Goal: Information Seeking & Learning: Learn about a topic

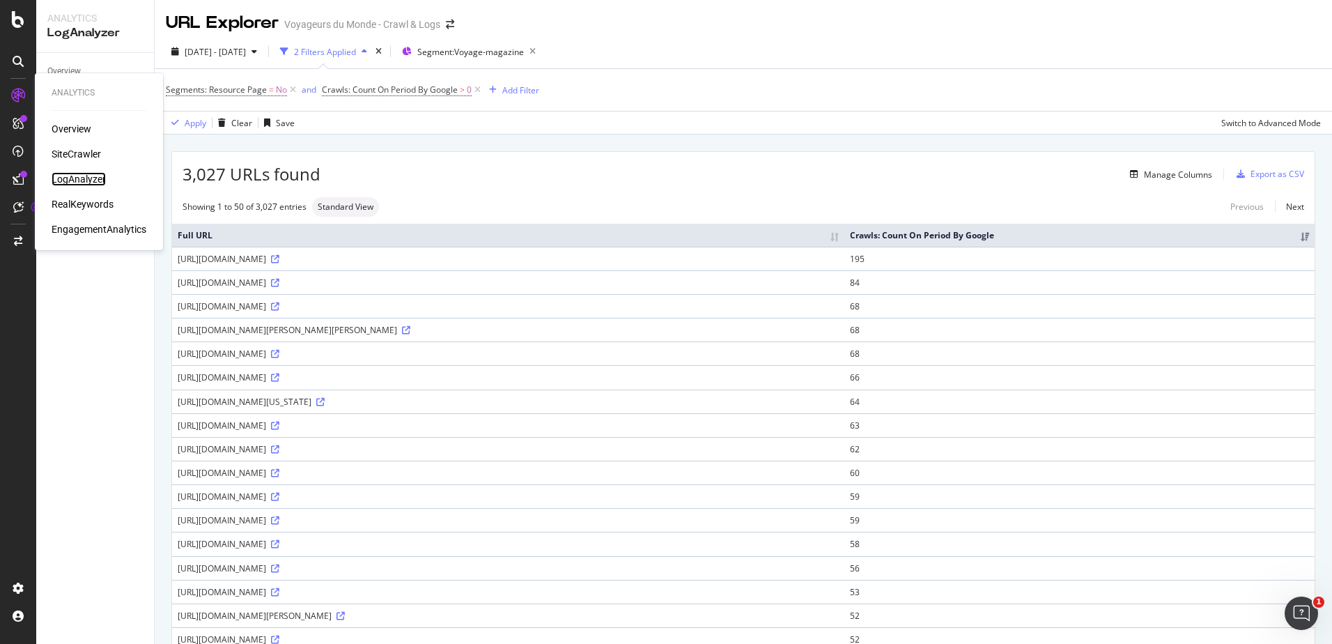
click at [75, 175] on div "LogAnalyzer" at bounding box center [79, 179] width 54 height 14
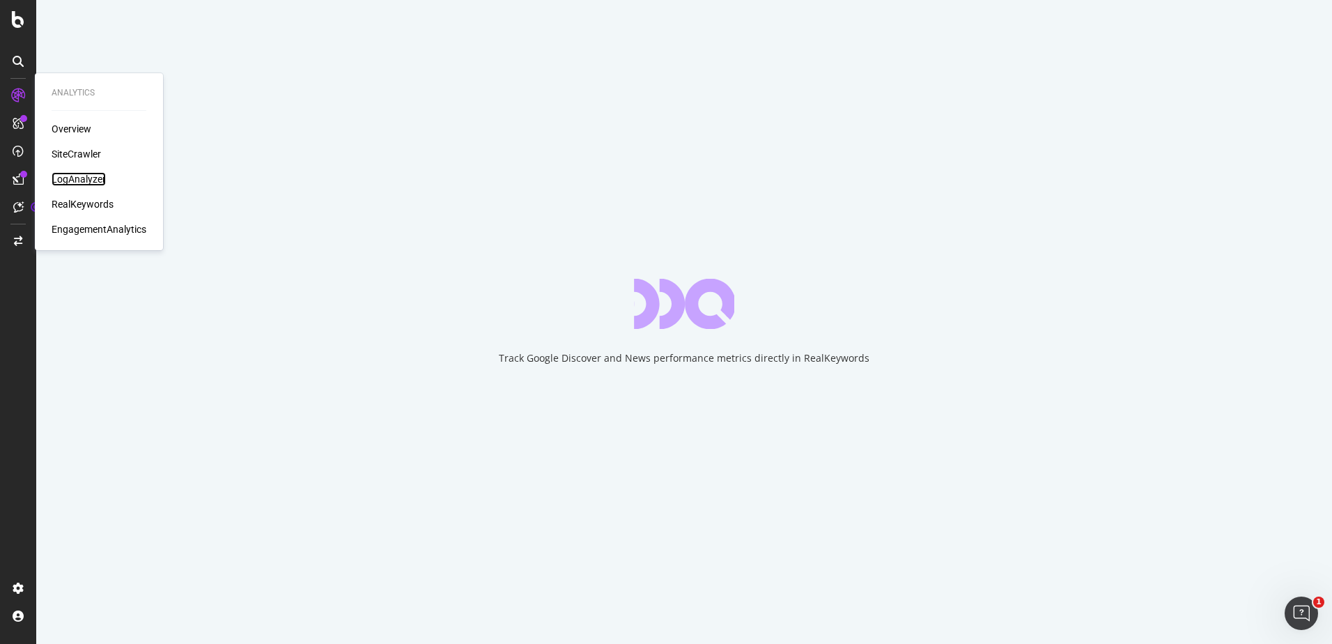
click at [61, 176] on div "LogAnalyzer" at bounding box center [79, 179] width 54 height 14
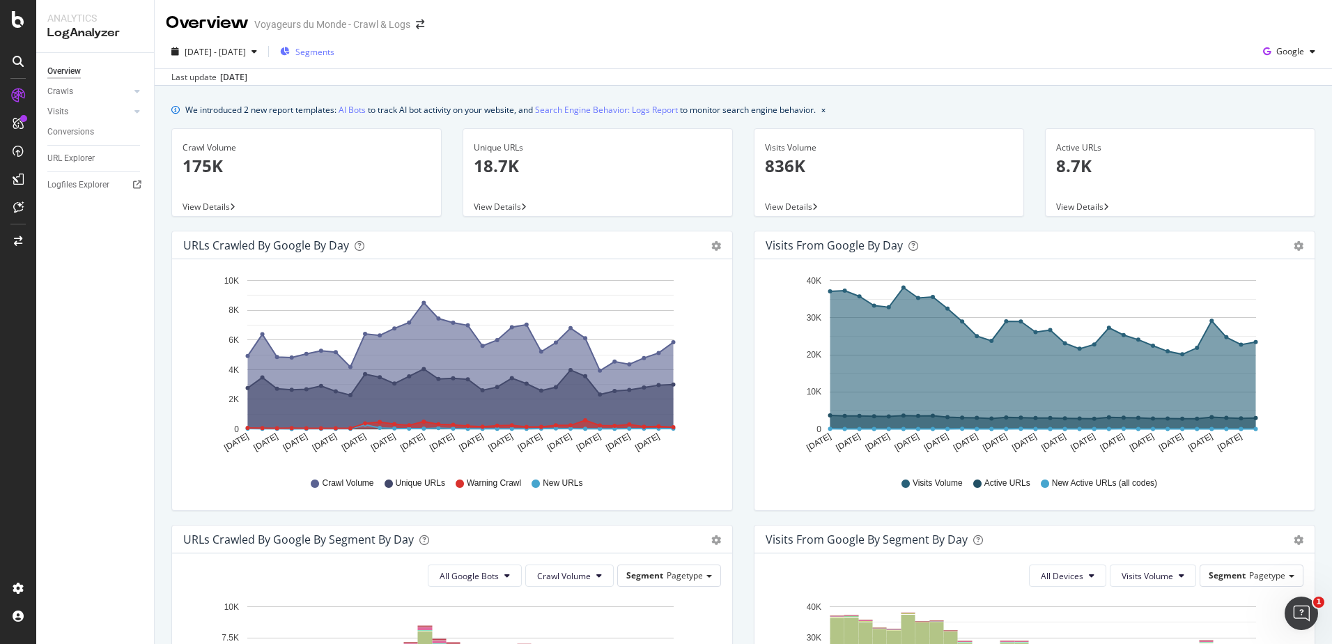
click at [334, 53] on span "Segments" at bounding box center [314, 52] width 39 height 12
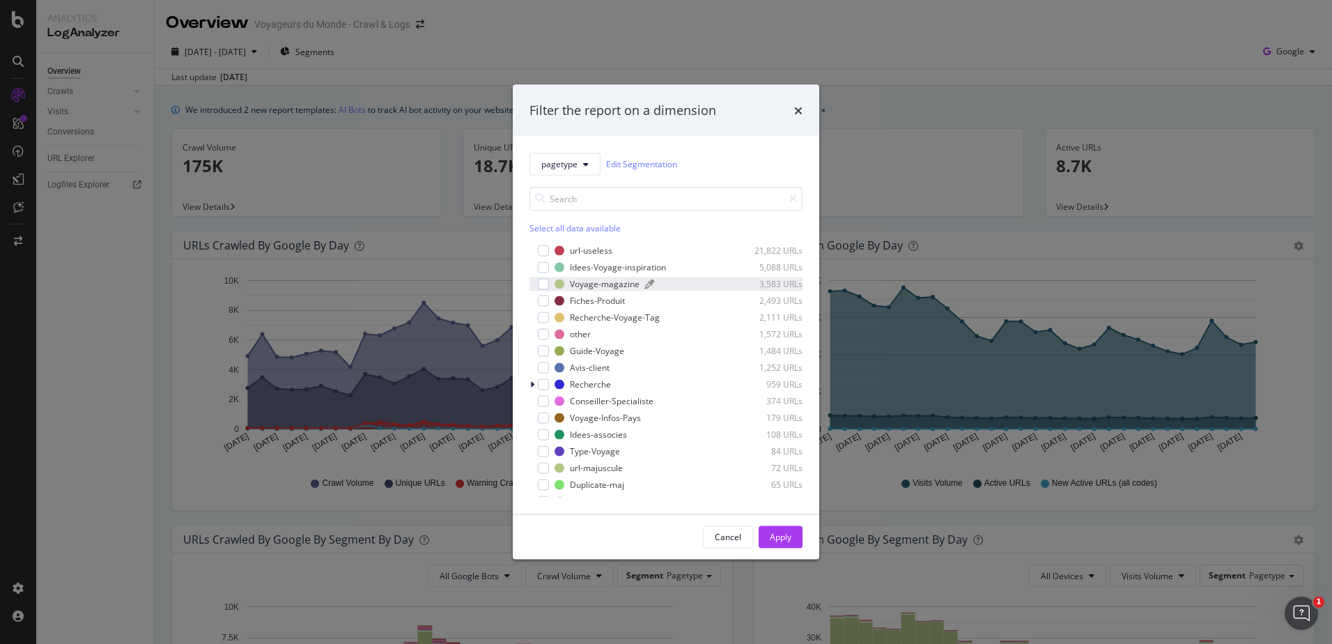
click at [626, 282] on div "Voyage-magazine" at bounding box center [605, 284] width 70 height 12
drag, startPoint x: 770, startPoint y: 522, endPoint x: 773, endPoint y: 529, distance: 7.5
click at [770, 523] on div "Cancel Apply" at bounding box center [666, 536] width 307 height 45
click at [774, 535] on div "Apply" at bounding box center [781, 537] width 22 height 12
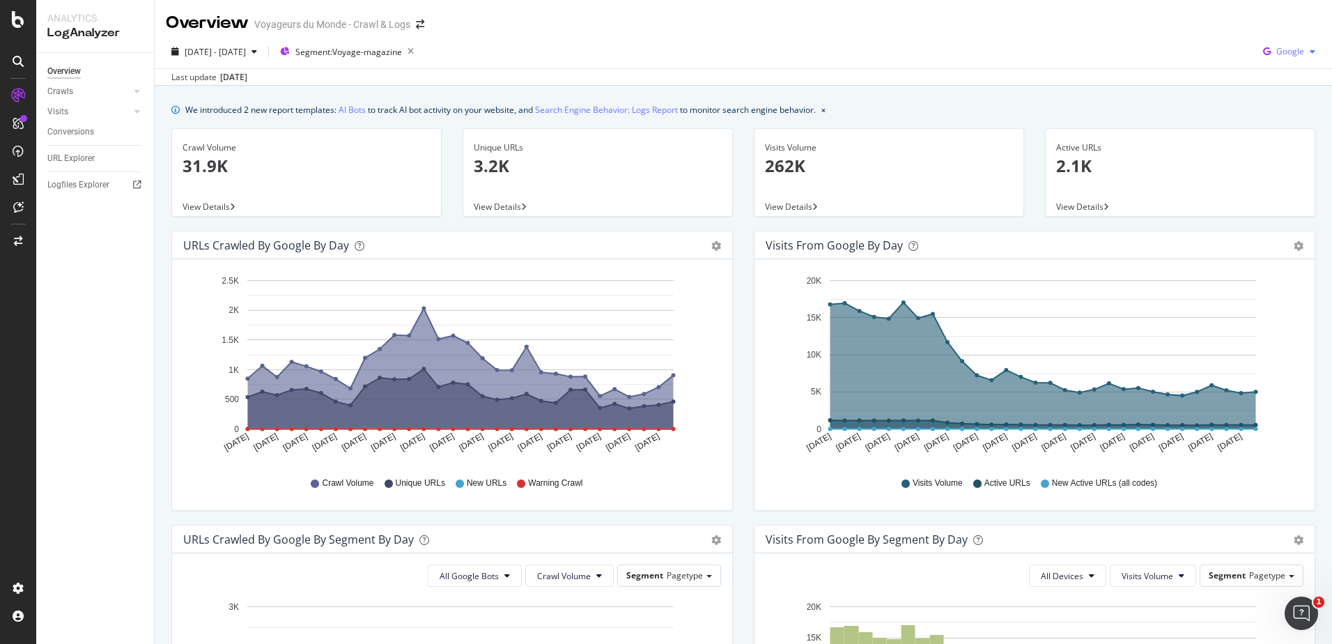
click at [1278, 56] on span "Google" at bounding box center [1290, 51] width 28 height 12
click at [1266, 111] on div "Bing" at bounding box center [1278, 105] width 96 height 20
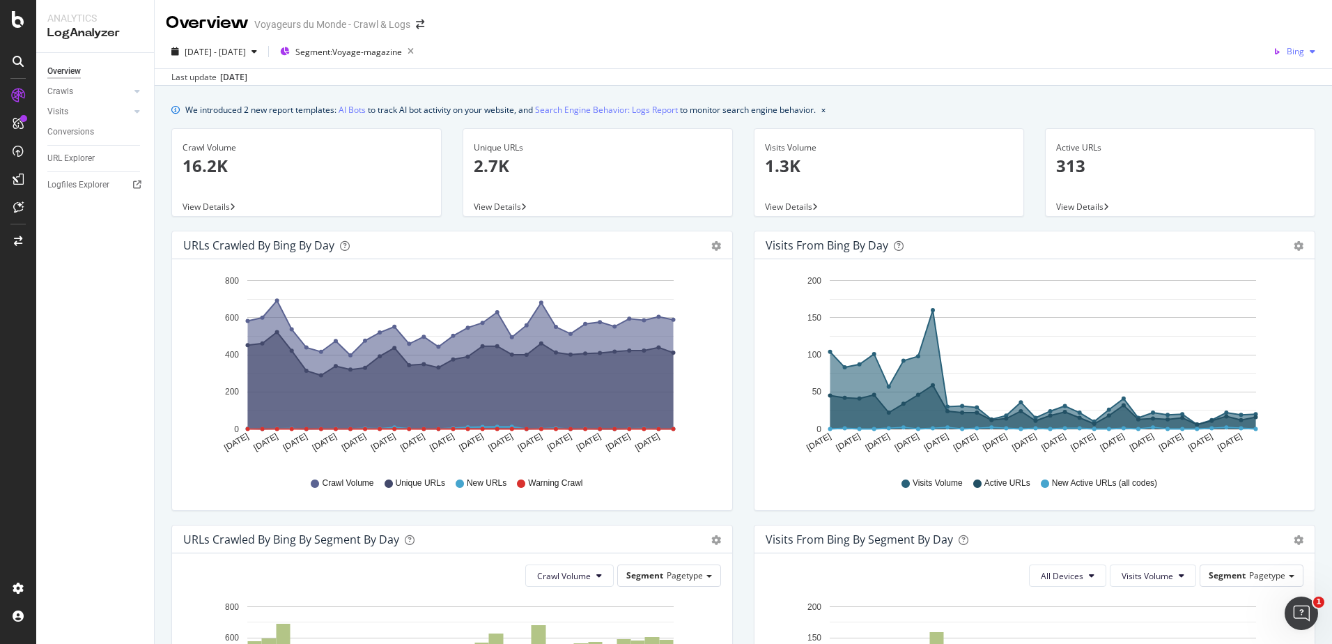
click at [1310, 49] on icon "button" at bounding box center [1313, 51] width 6 height 8
click at [1269, 130] on span "OpenAI" at bounding box center [1290, 131] width 52 height 13
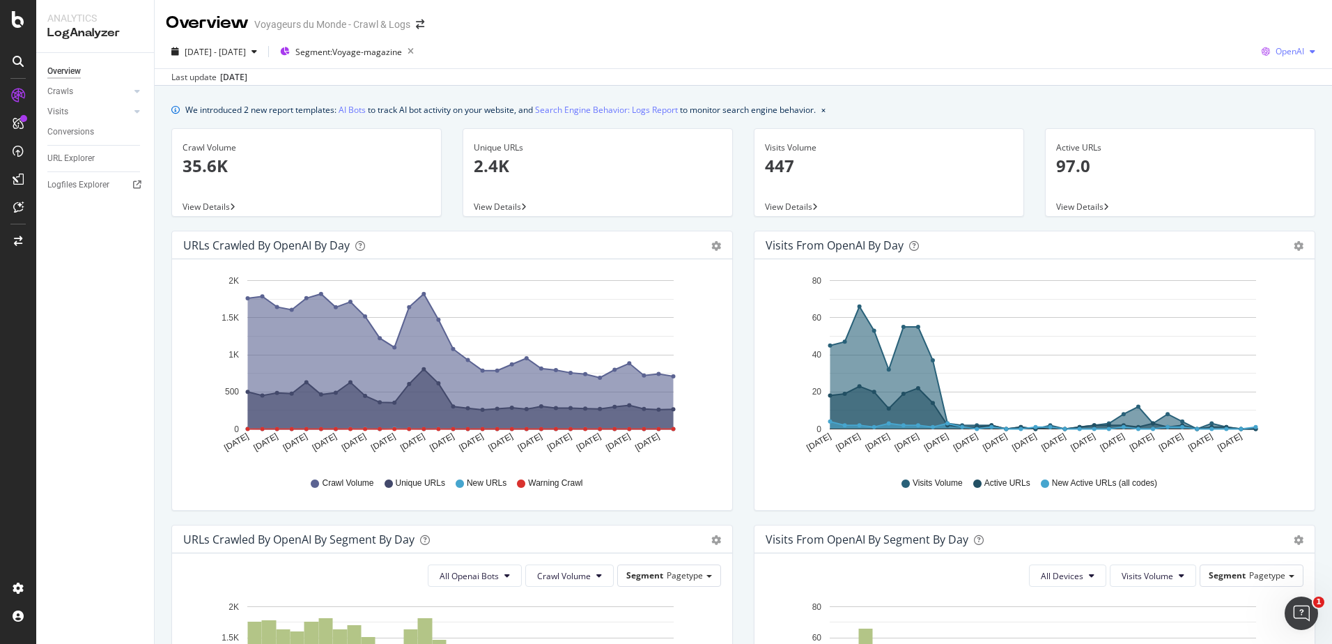
click at [1276, 45] on span "OpenAI" at bounding box center [1290, 51] width 29 height 12
click at [1272, 84] on span "Google" at bounding box center [1289, 79] width 52 height 13
